Goal: Task Accomplishment & Management: Use online tool/utility

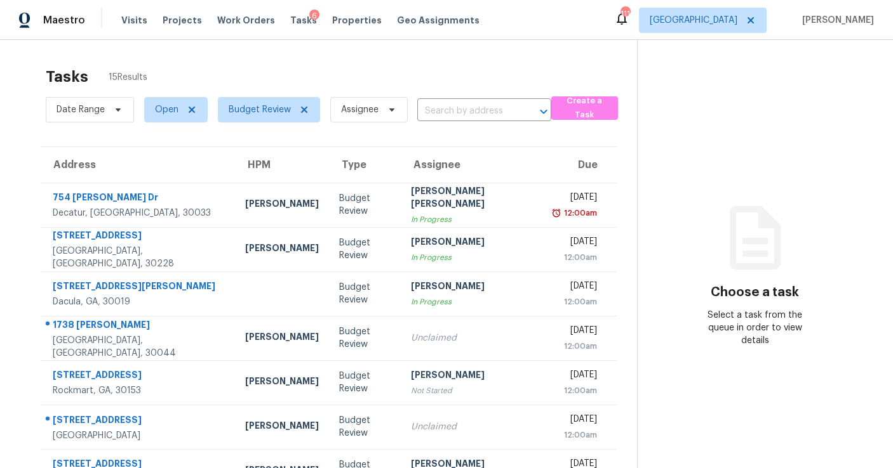
scroll to position [192, 0]
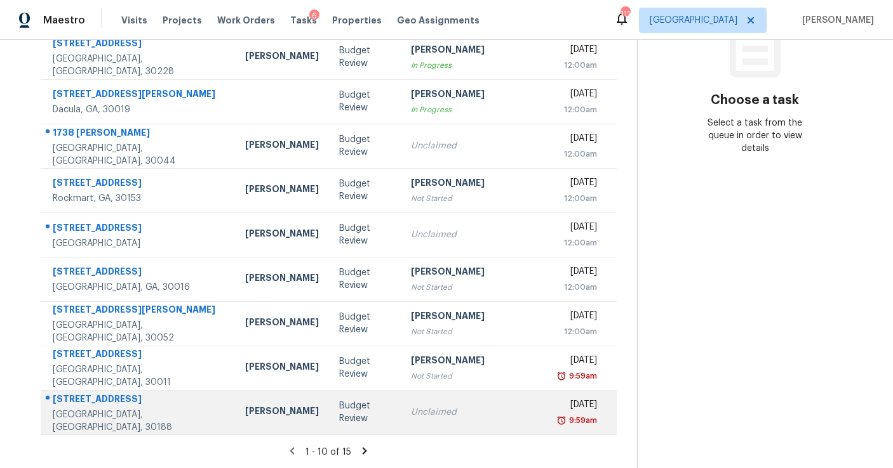
click at [419, 422] on td "Unclaimed" at bounding box center [472, 412] width 143 height 44
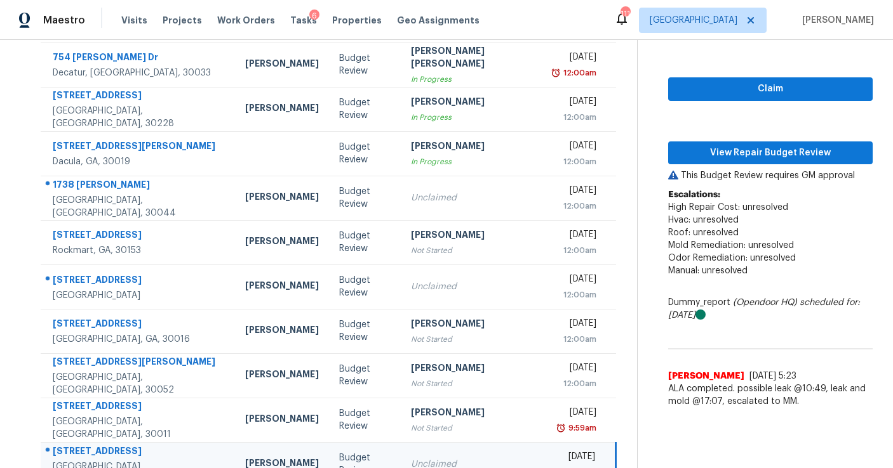
scroll to position [139, 0]
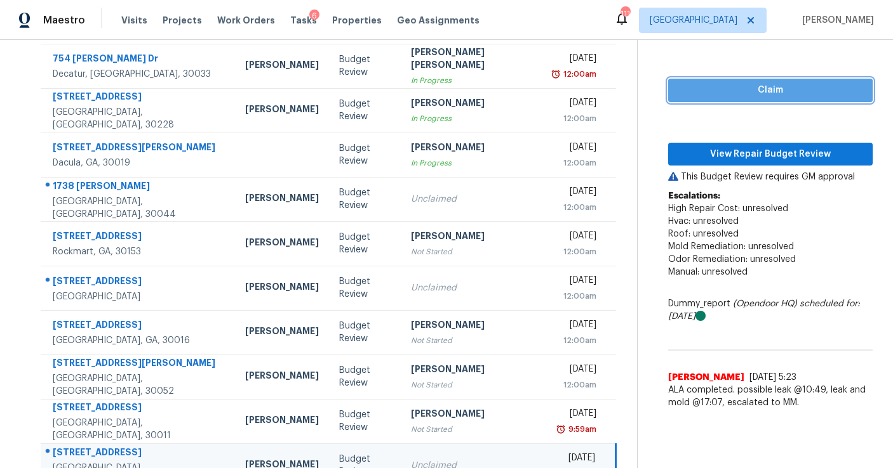
click at [721, 89] on span "Claim" at bounding box center [770, 91] width 184 height 16
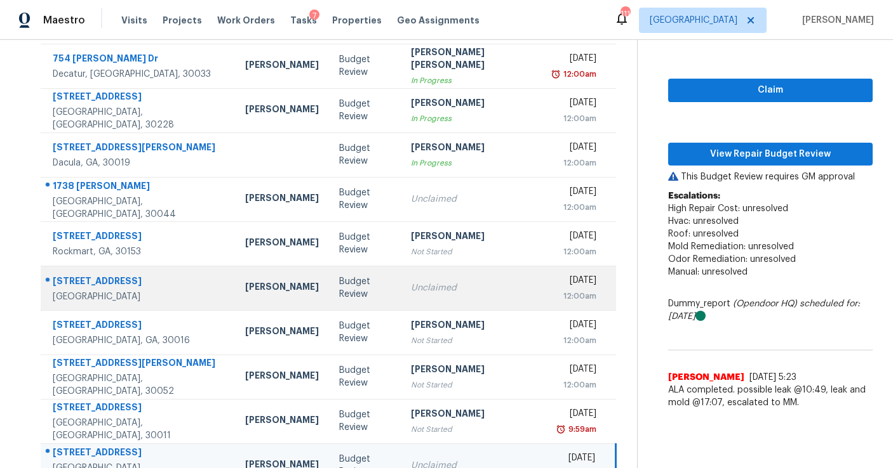
click at [414, 270] on td "Unclaimed" at bounding box center [472, 288] width 143 height 44
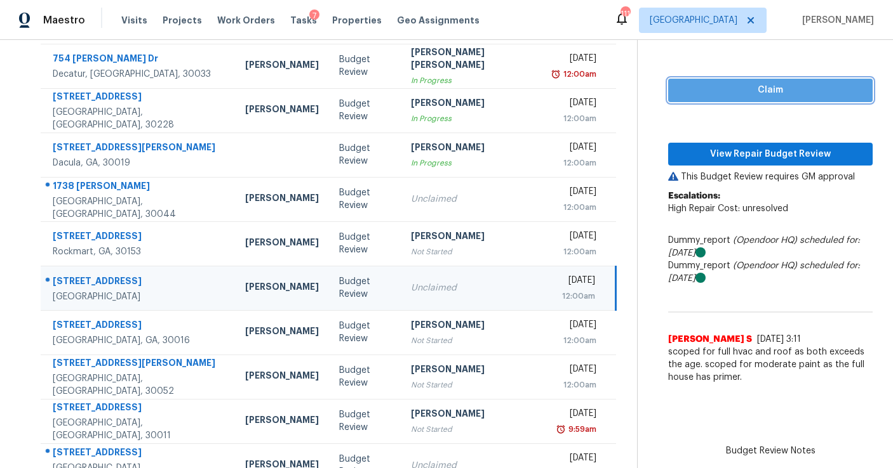
click at [678, 93] on span "Claim" at bounding box center [770, 91] width 184 height 16
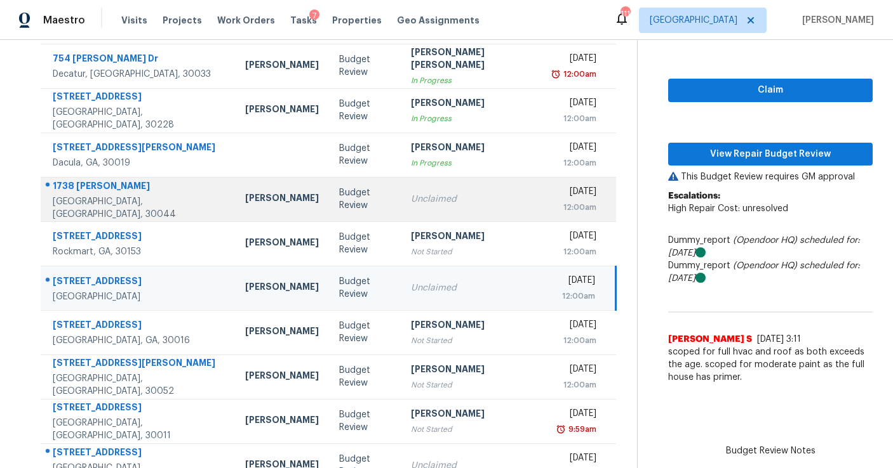
click at [411, 196] on div "Unclaimed" at bounding box center [472, 199] width 123 height 13
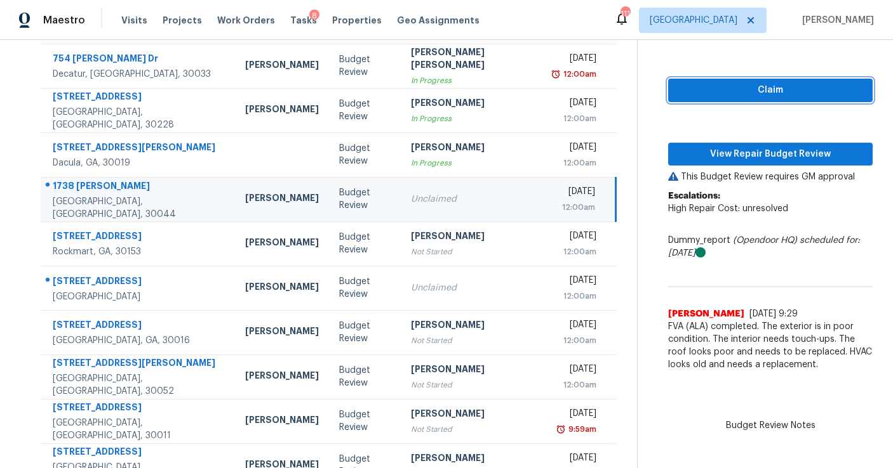
click at [680, 91] on span "Claim" at bounding box center [770, 91] width 184 height 16
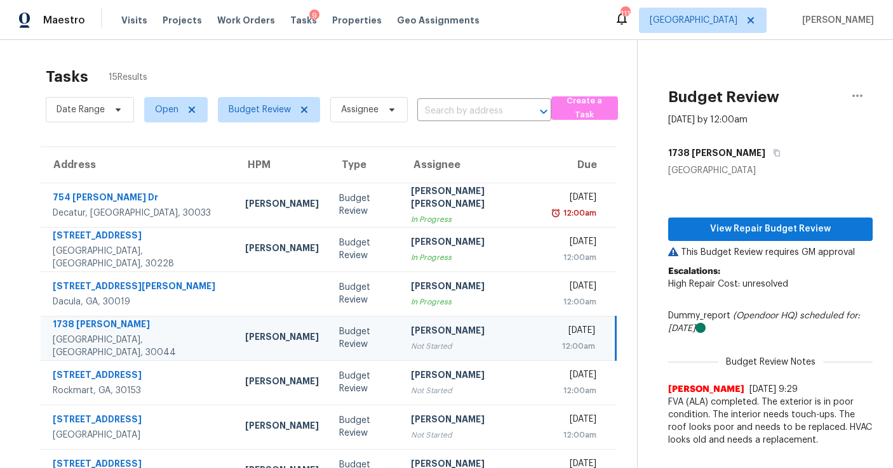
scroll to position [192, 0]
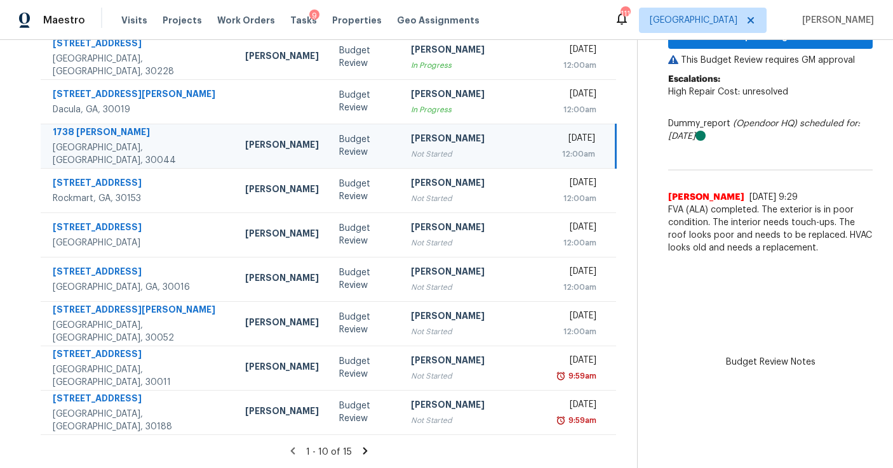
click at [362, 451] on icon at bounding box center [364, 451] width 4 height 7
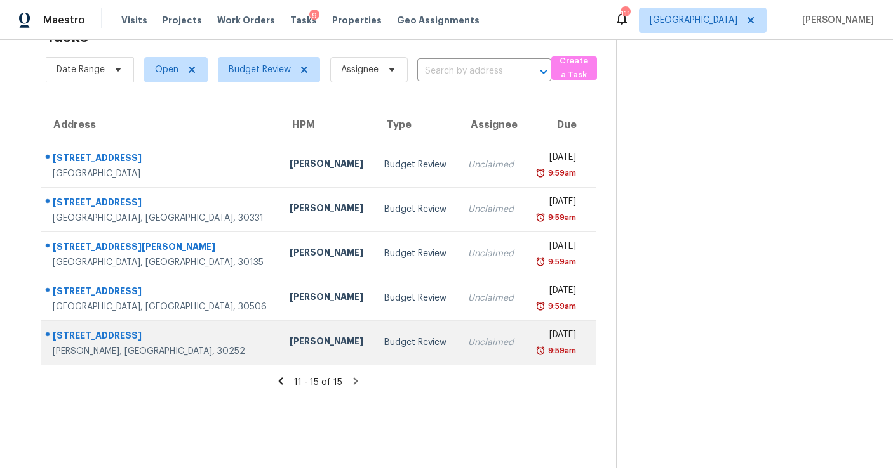
click at [289, 350] on div "[PERSON_NAME]" at bounding box center [326, 343] width 74 height 16
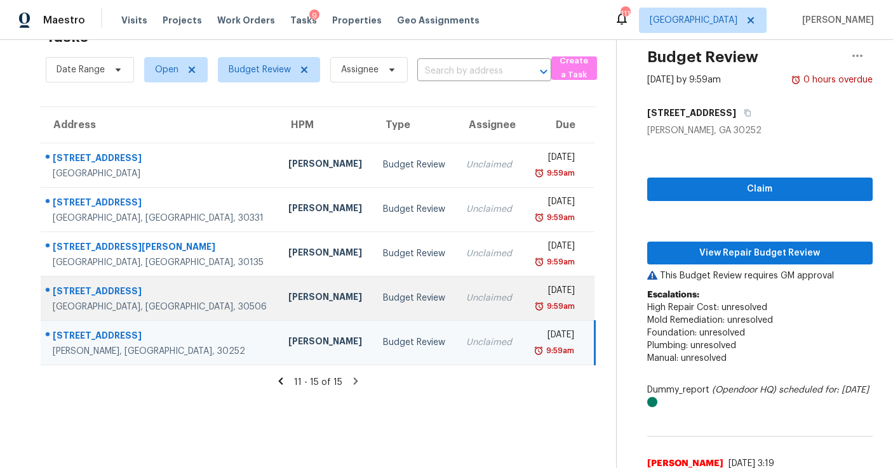
scroll to position [86, 0]
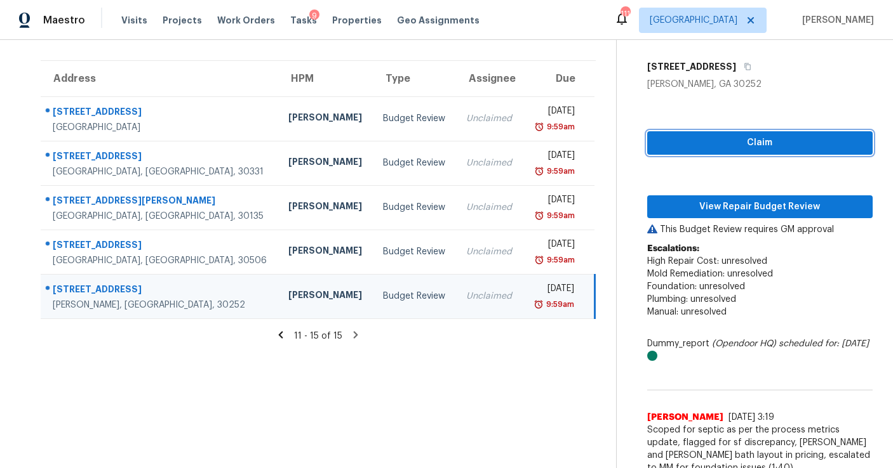
click at [654, 146] on button "Claim" at bounding box center [759, 142] width 225 height 23
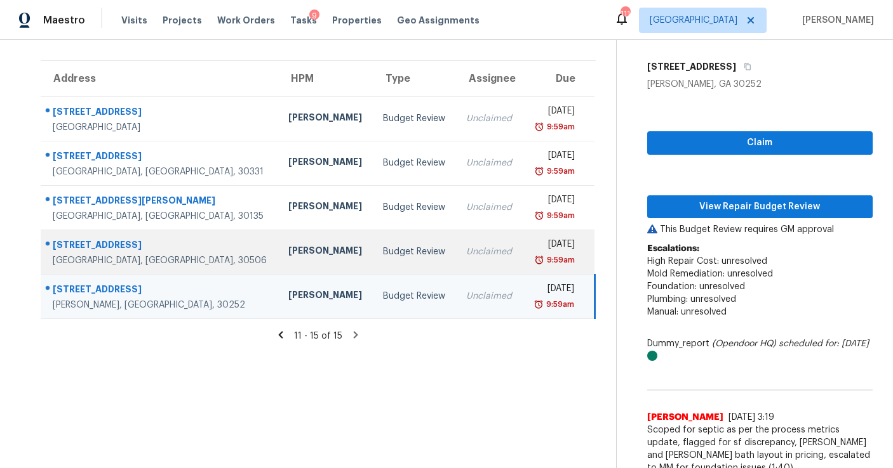
click at [466, 249] on div "Unclaimed" at bounding box center [489, 252] width 46 height 13
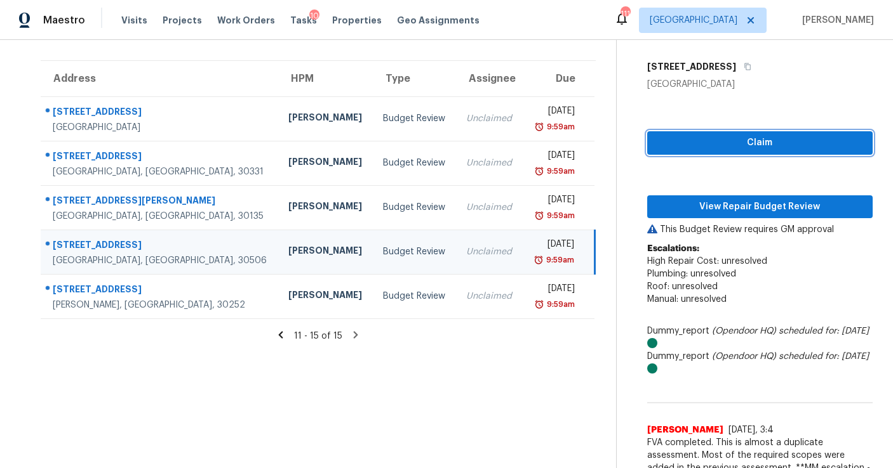
click at [652, 149] on button "Claim" at bounding box center [759, 142] width 225 height 23
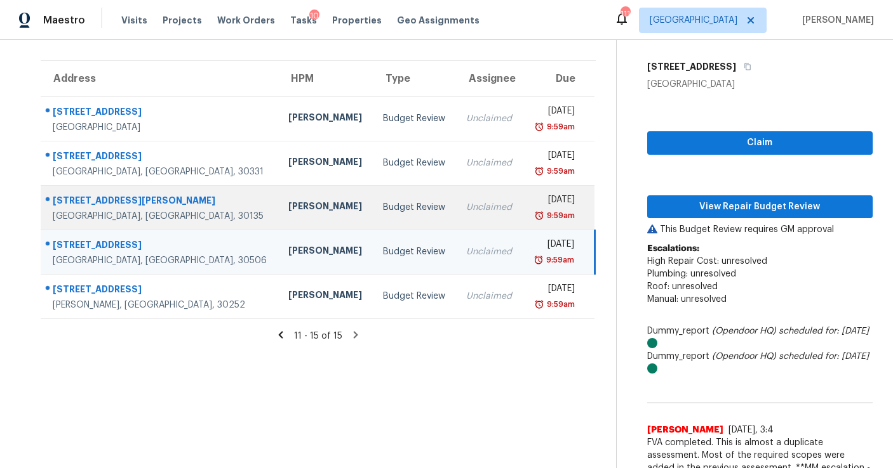
click at [456, 194] on td "Unclaimed" at bounding box center [489, 207] width 67 height 44
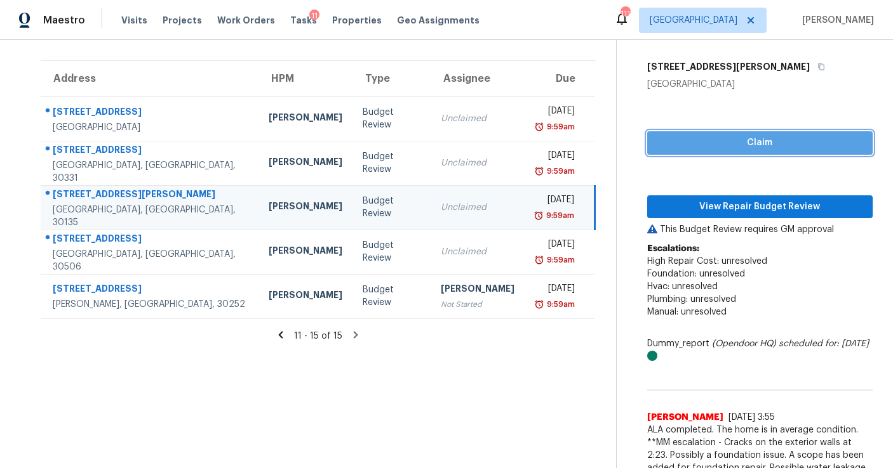
click at [657, 142] on span "Claim" at bounding box center [759, 143] width 205 height 16
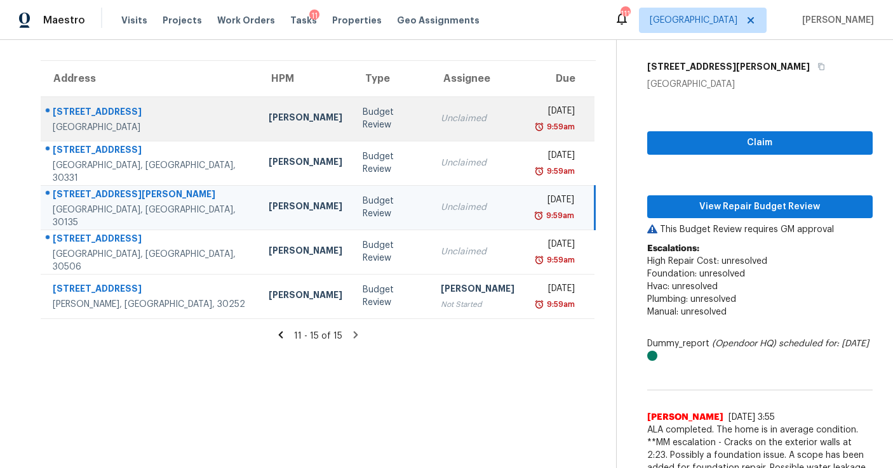
click at [430, 125] on td "Unclaimed" at bounding box center [477, 118] width 94 height 44
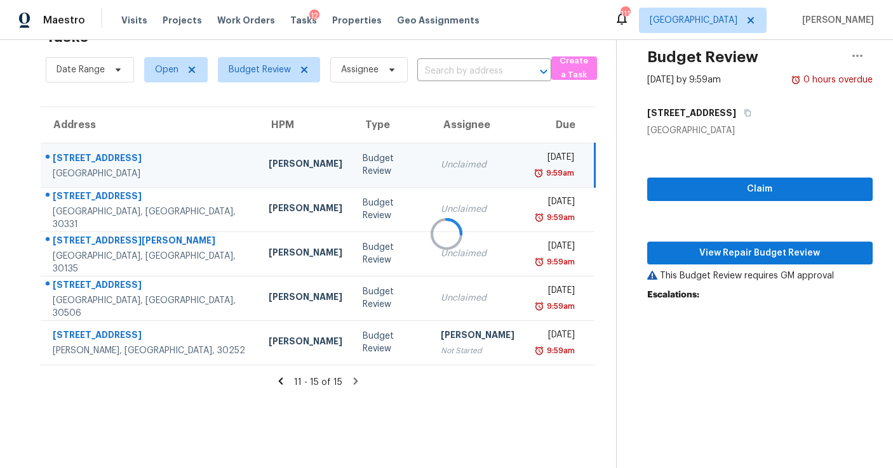
scroll to position [40, 0]
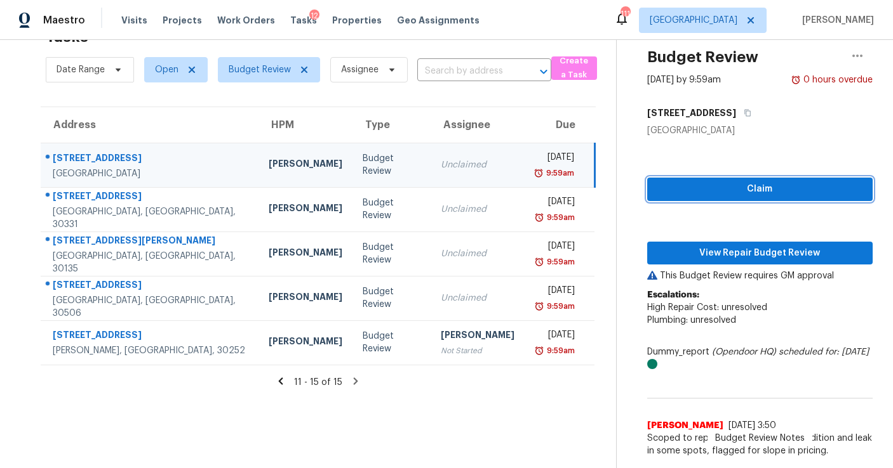
click at [658, 185] on span "Claim" at bounding box center [759, 190] width 205 height 16
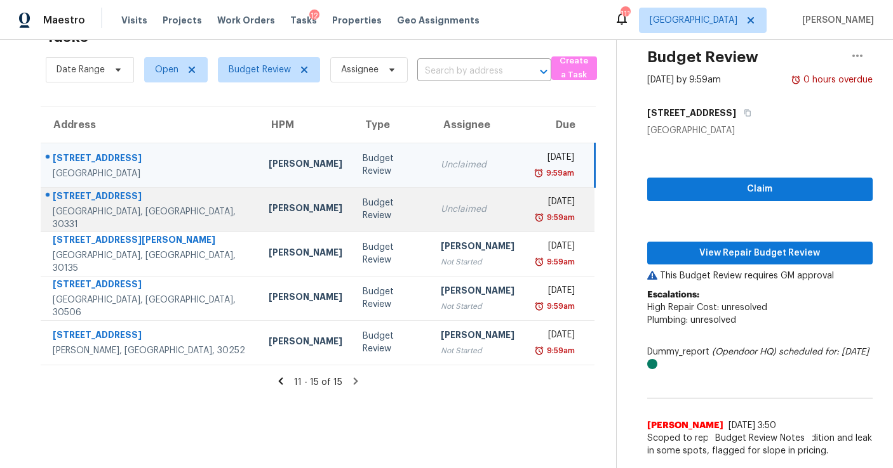
click at [454, 219] on td "Unclaimed" at bounding box center [477, 209] width 94 height 44
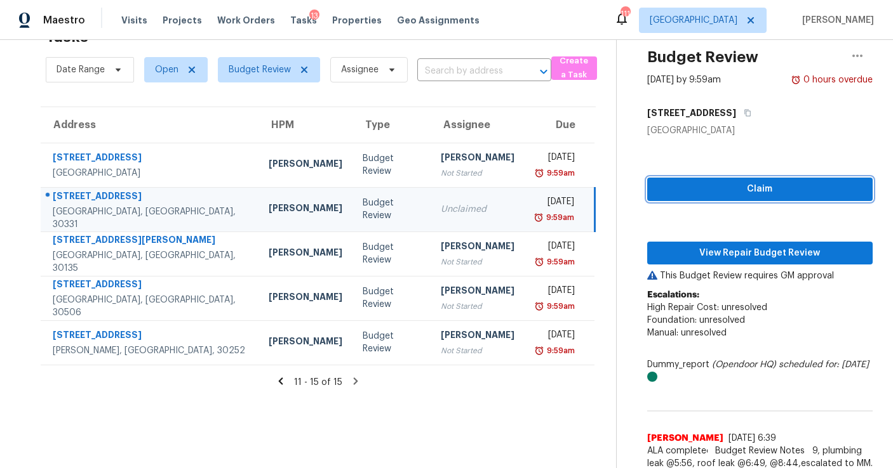
click at [689, 190] on span "Claim" at bounding box center [759, 190] width 205 height 16
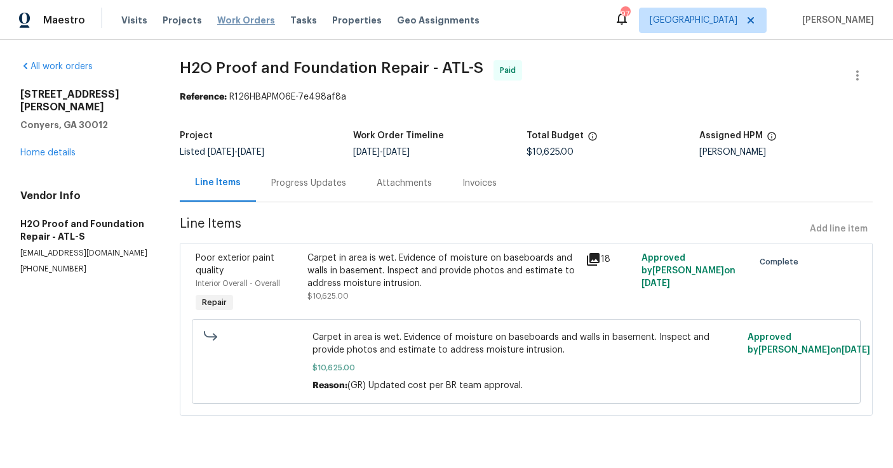
click at [246, 22] on span "Work Orders" at bounding box center [246, 20] width 58 height 13
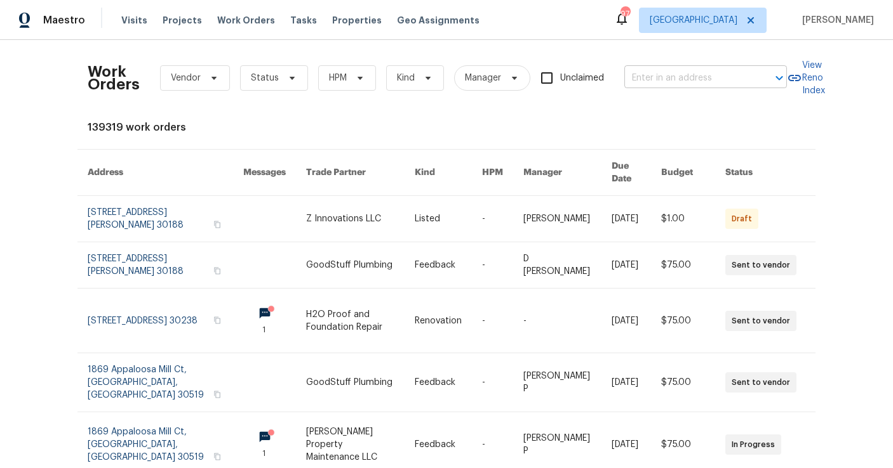
click at [660, 72] on input "text" at bounding box center [687, 79] width 127 height 20
type input "6262 phill"
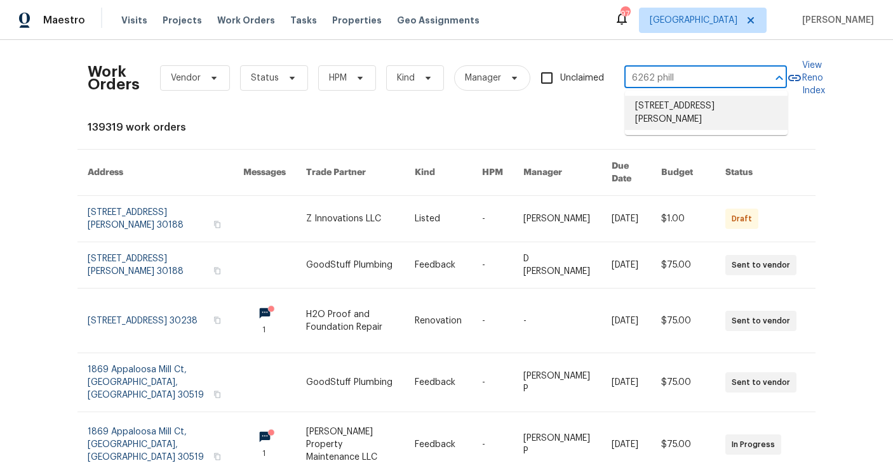
click at [681, 114] on li "[STREET_ADDRESS][PERSON_NAME]" at bounding box center [706, 113] width 163 height 34
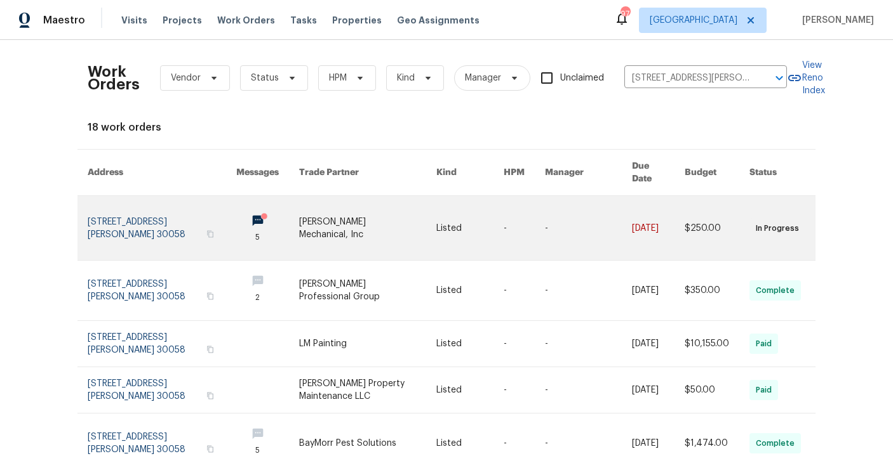
click at [159, 224] on link at bounding box center [162, 228] width 149 height 64
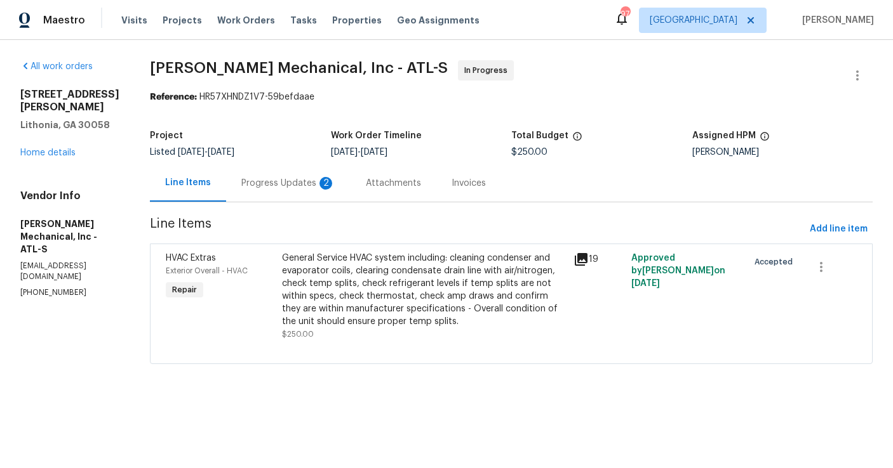
click at [321, 187] on div "Progress Updates 2" at bounding box center [288, 183] width 94 height 13
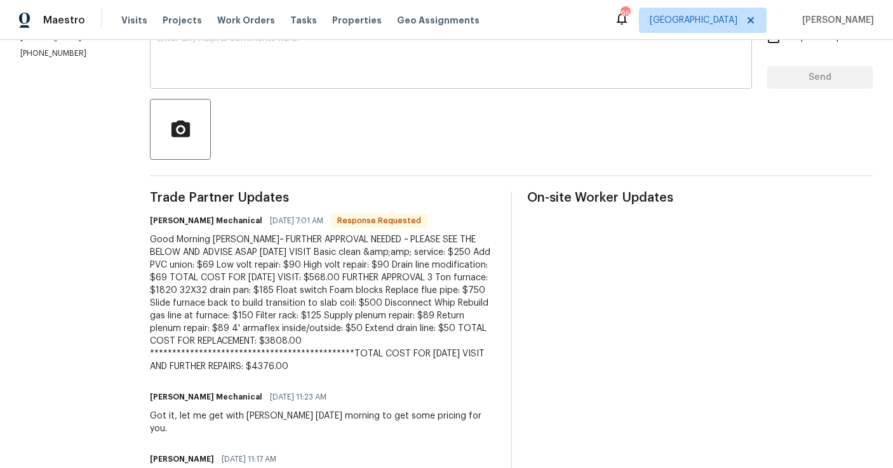
scroll to position [331, 0]
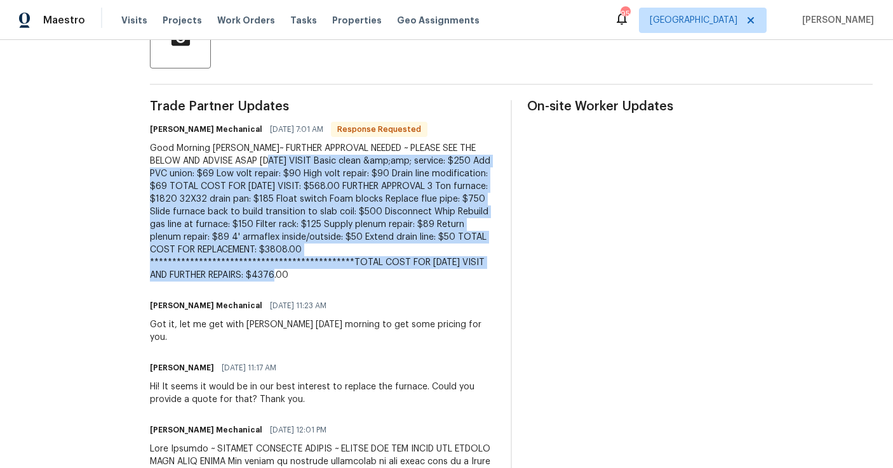
drag, startPoint x: 292, startPoint y: 279, endPoint x: 290, endPoint y: 162, distance: 116.8
click at [290, 162] on div "**********" at bounding box center [322, 212] width 345 height 140
copy div "**********"
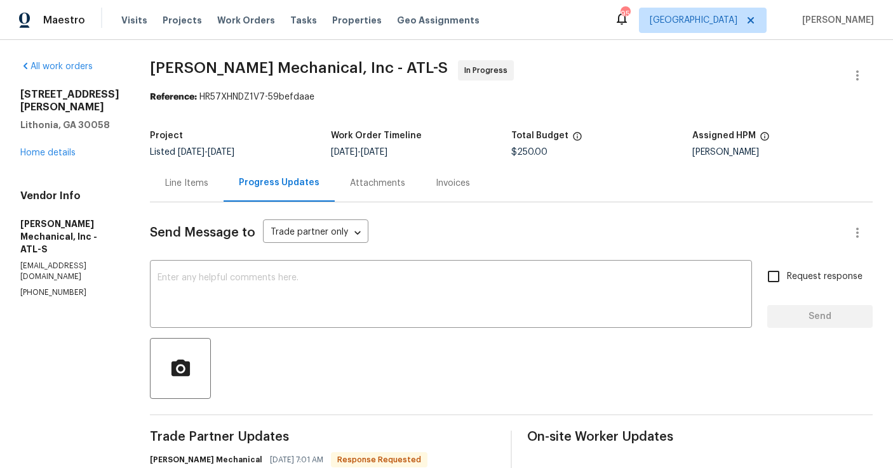
click at [202, 185] on div "Line Items" at bounding box center [186, 183] width 43 height 13
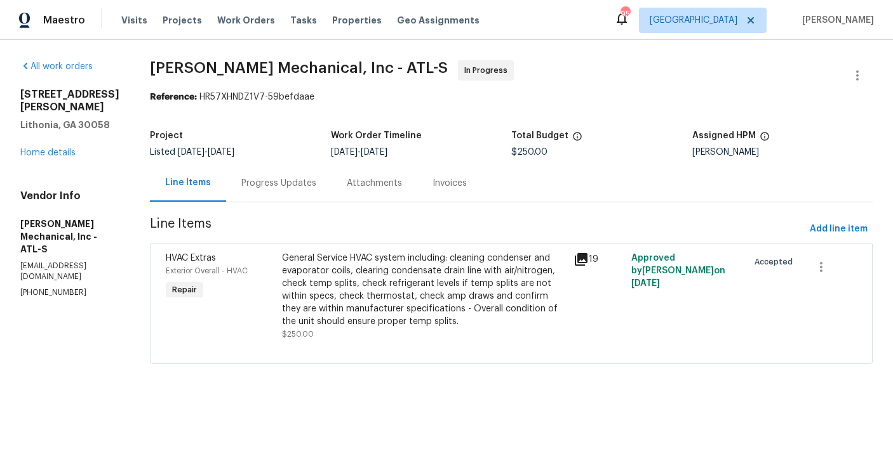
click at [307, 309] on div "General Service HVAC system including: cleaning condenser and evaporator coils,…" at bounding box center [423, 290] width 283 height 76
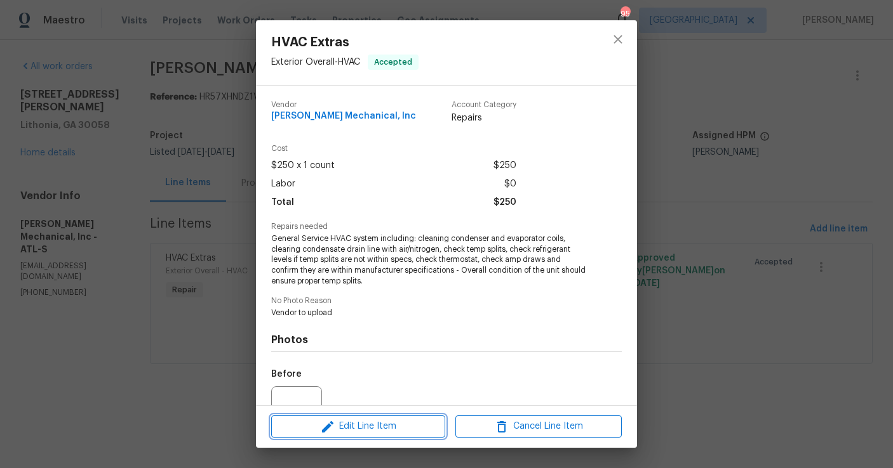
click at [382, 431] on span "Edit Line Item" at bounding box center [358, 427] width 166 height 16
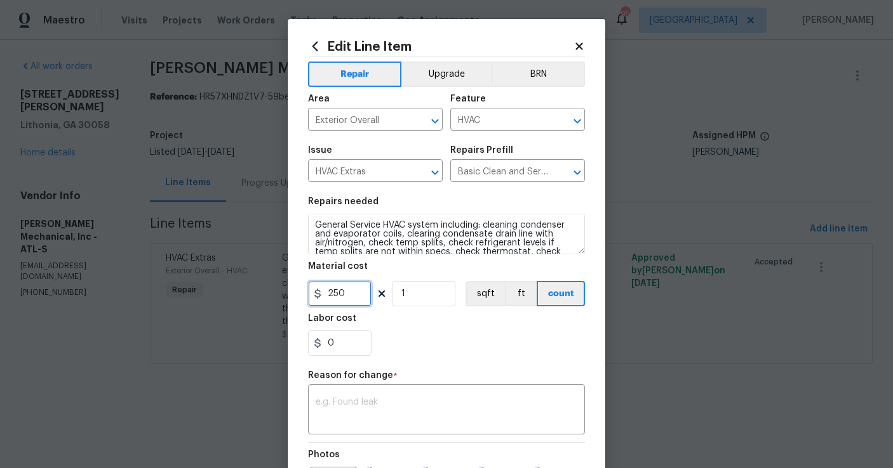
drag, startPoint x: 354, startPoint y: 294, endPoint x: 308, endPoint y: 291, distance: 45.8
click at [308, 291] on input "250" at bounding box center [339, 293] width 63 height 25
type input "4736"
click at [331, 404] on textarea at bounding box center [446, 411] width 262 height 27
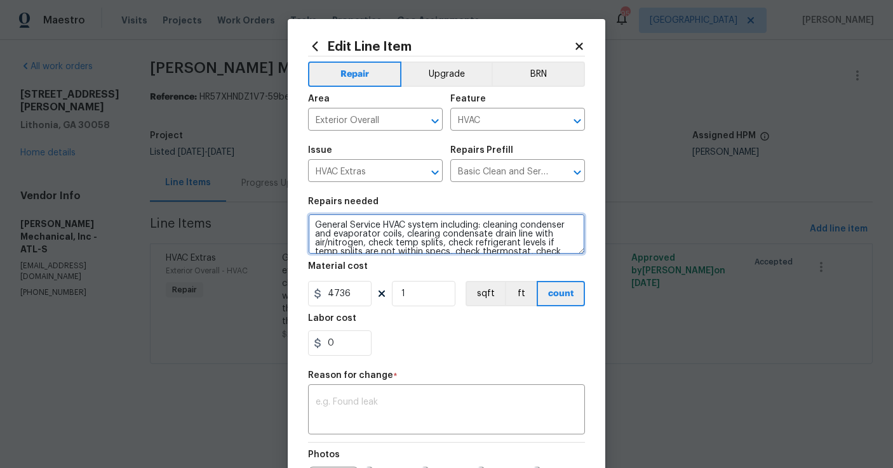
drag, startPoint x: 349, startPoint y: 249, endPoint x: 307, endPoint y: 208, distance: 59.7
click at [307, 208] on div "Edit Line Item Repair Upgrade BRN Area Exterior Overall ​ Feature HVAC ​ Issue …" at bounding box center [446, 319] width 317 height 600
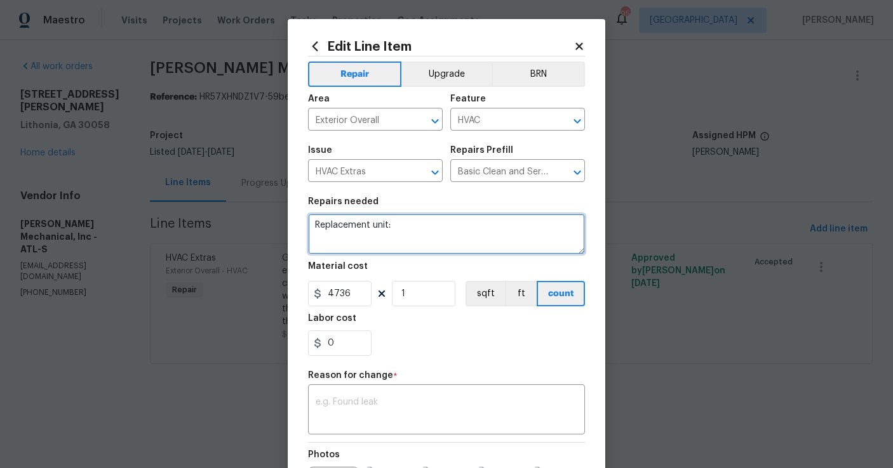
click at [405, 222] on textarea "Replacement unit:" at bounding box center [446, 234] width 277 height 41
paste textarea "**********"
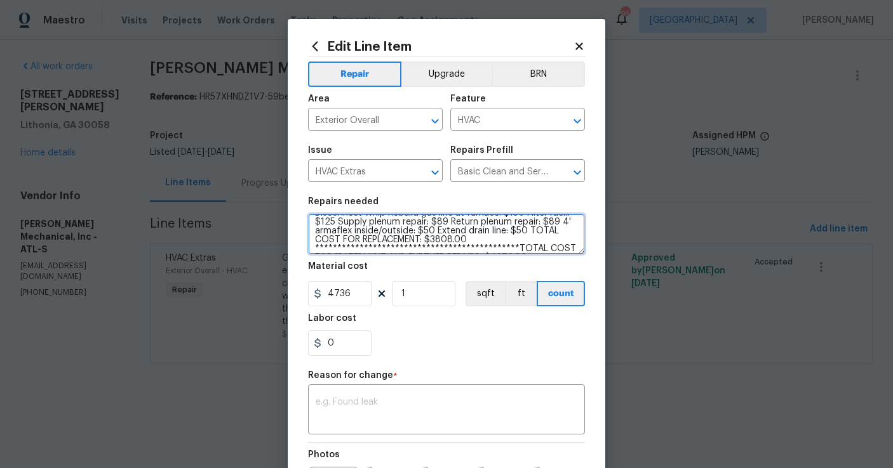
scroll to position [67, 0]
type textarea "**********"
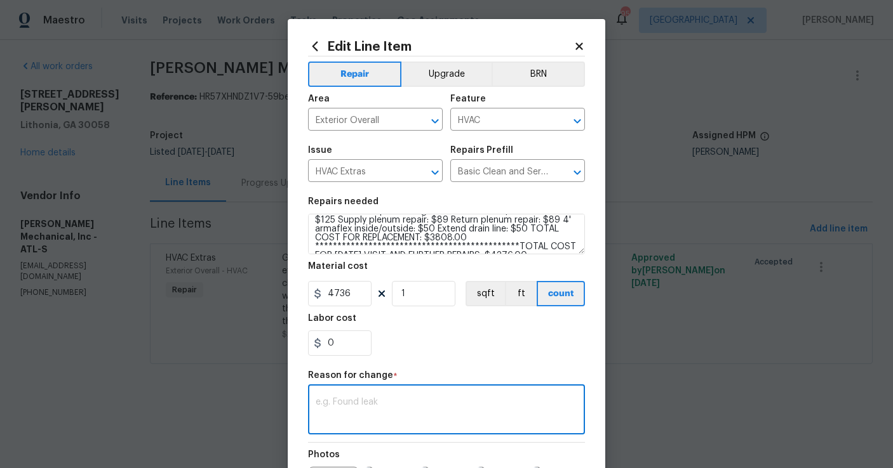
click at [347, 402] on textarea at bounding box center [446, 411] width 262 height 27
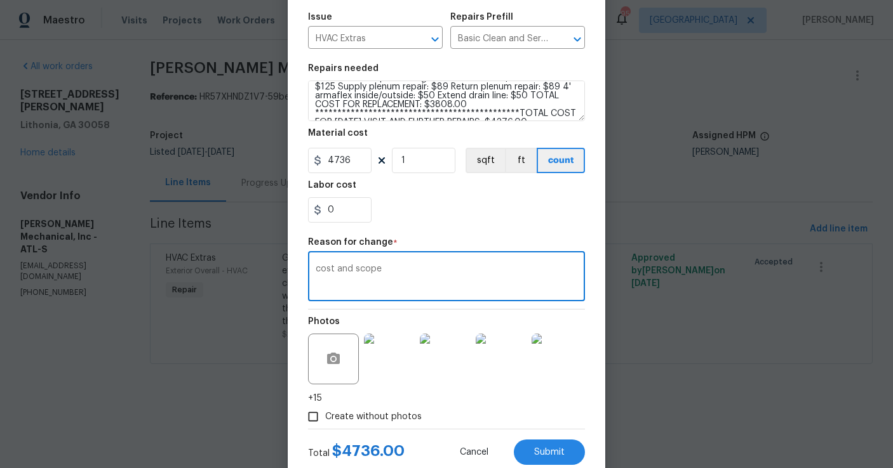
scroll to position [170, 0]
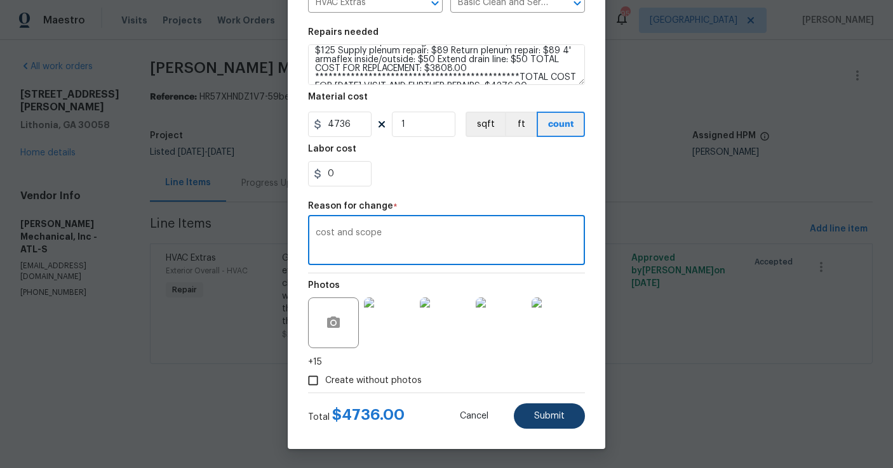
type textarea "cost and scope"
click at [554, 423] on button "Submit" at bounding box center [549, 416] width 71 height 25
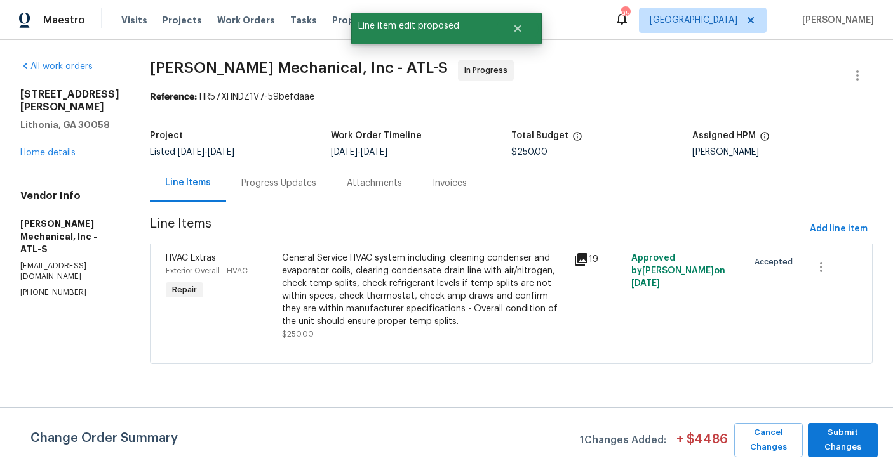
scroll to position [0, 0]
click at [850, 441] on span "Submit Changes" at bounding box center [842, 440] width 57 height 29
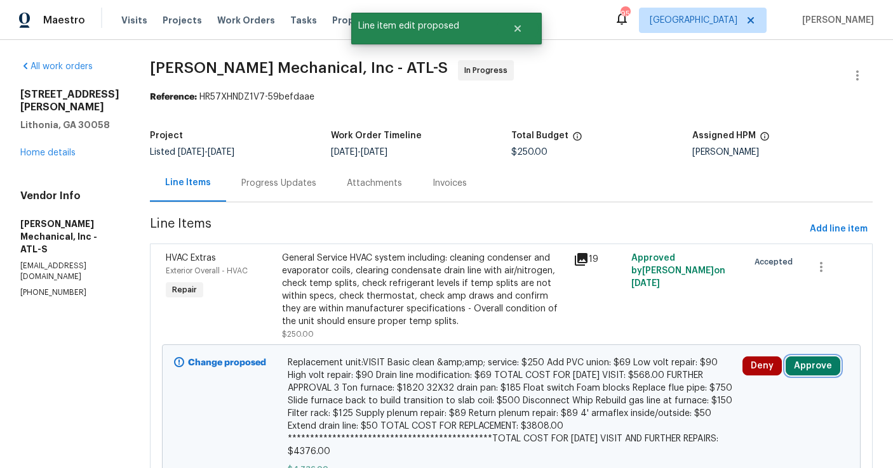
click at [798, 365] on button "Approve" at bounding box center [812, 366] width 55 height 19
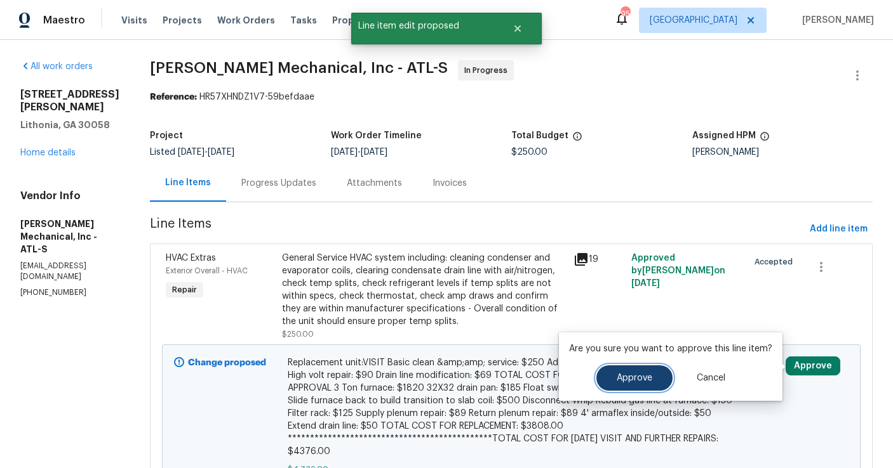
click at [634, 371] on button "Approve" at bounding box center [634, 378] width 76 height 25
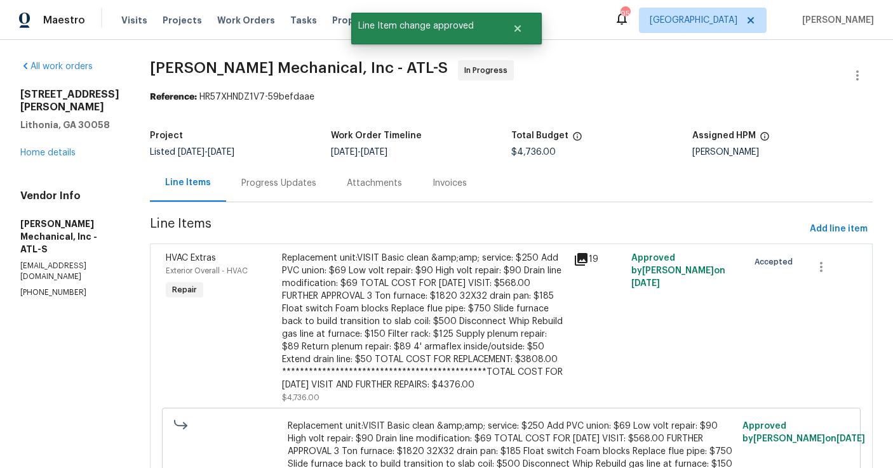
click at [314, 190] on div "Progress Updates" at bounding box center [278, 182] width 105 height 37
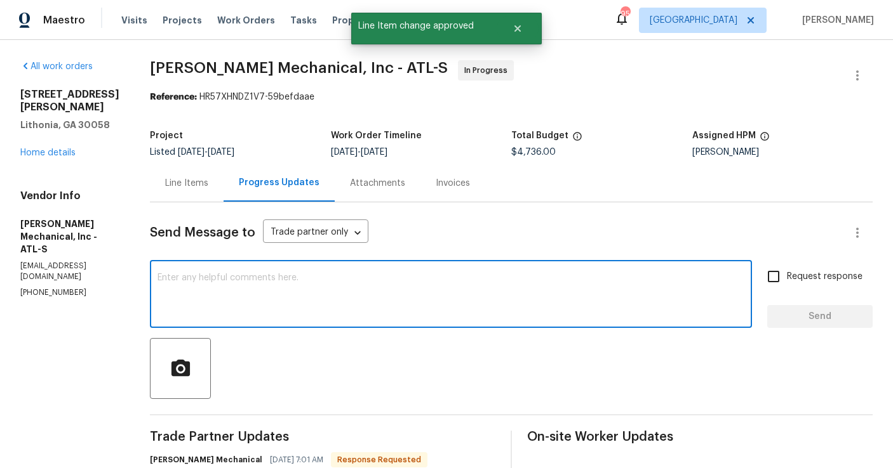
click at [312, 282] on textarea at bounding box center [450, 296] width 587 height 44
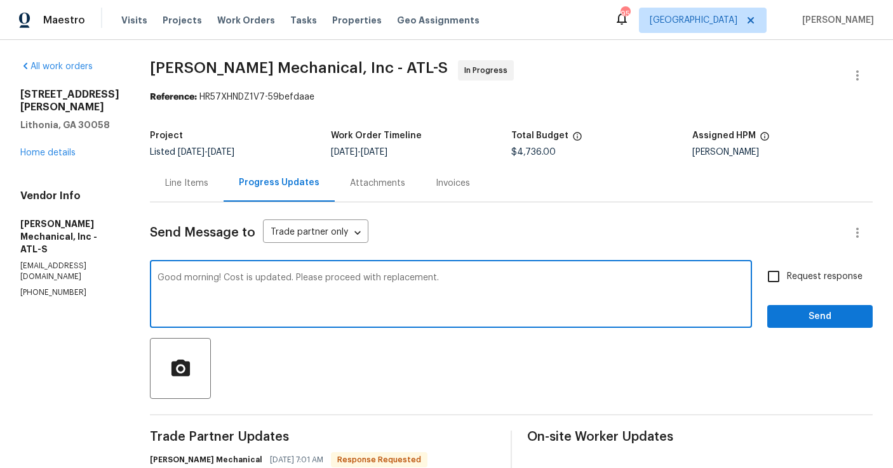
type textarea "Good morning! Cost is updated. Please proceed with replacement."
click at [773, 277] on input "Request response" at bounding box center [773, 276] width 27 height 27
checkbox input "true"
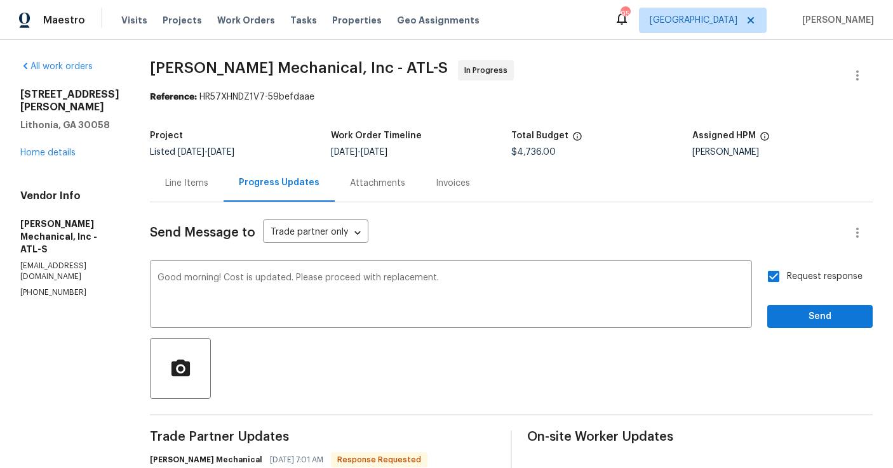
click at [795, 303] on div "Request response Send" at bounding box center [819, 295] width 105 height 65
click at [795, 318] on span "Send" at bounding box center [819, 317] width 85 height 16
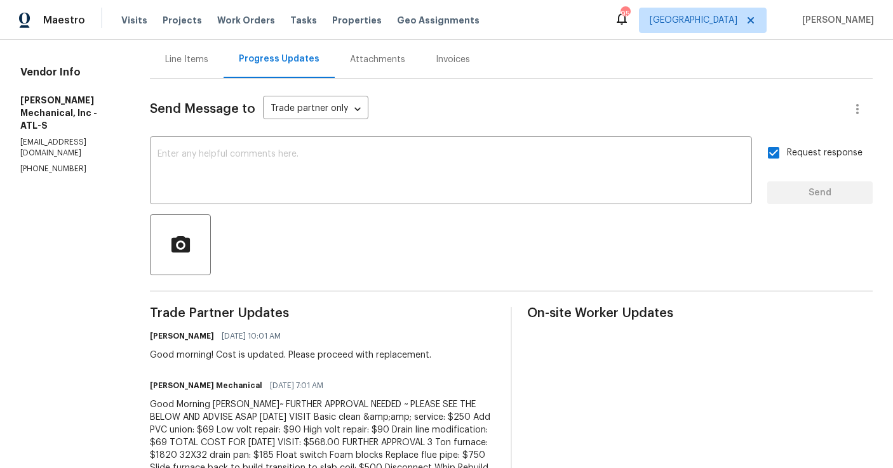
scroll to position [125, 0]
